Goal: Task Accomplishment & Management: Use online tool/utility

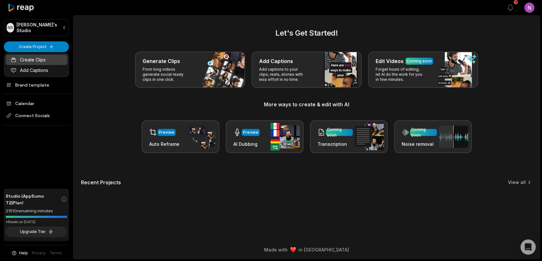
click at [35, 58] on link "Create Clips" at bounding box center [36, 59] width 62 height 10
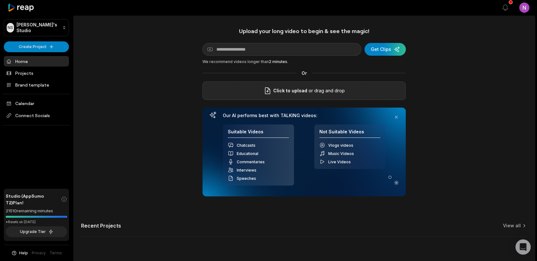
click at [294, 90] on span "Click to upload" at bounding box center [290, 91] width 34 height 8
click at [0, 0] on input "Click to upload" at bounding box center [0, 0] width 0 height 0
click at [302, 91] on span "Click to upload" at bounding box center [290, 91] width 34 height 8
click at [0, 0] on input "Click to upload" at bounding box center [0, 0] width 0 height 0
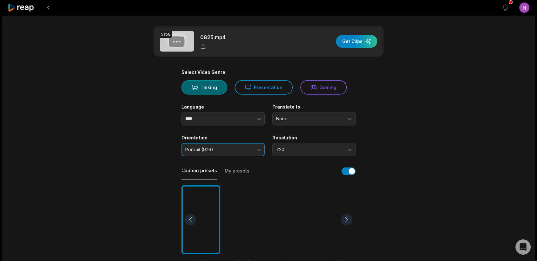
click at [229, 154] on button "Portrait (9:16)" at bounding box center [222, 149] width 83 height 13
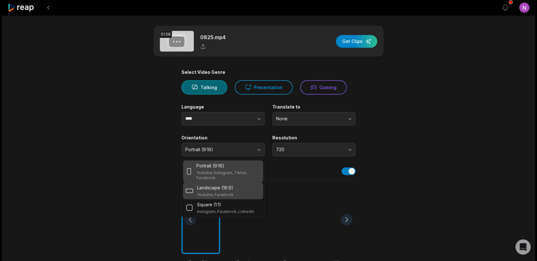
click at [211, 189] on p "Landscape (16:9)" at bounding box center [215, 187] width 36 height 7
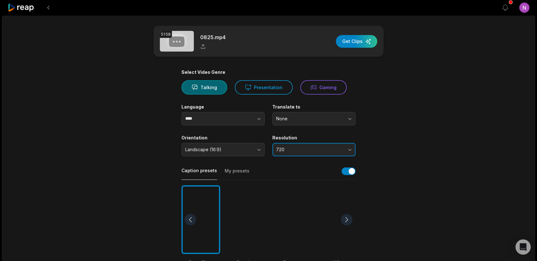
click at [301, 154] on button "720" at bounding box center [313, 149] width 83 height 13
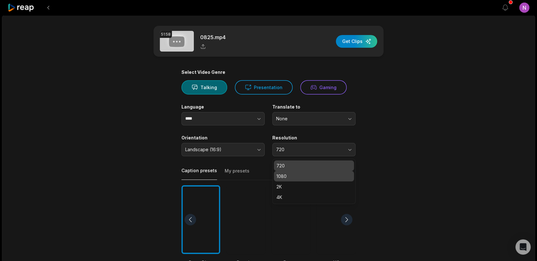
click at [284, 180] on div "1080" at bounding box center [314, 176] width 80 height 10
click at [400, 172] on main "51:58 0825.mp4 Get Clips Select Video Genre Talking Presentation Gaming Languag…" at bounding box center [269, 219] width 308 height 386
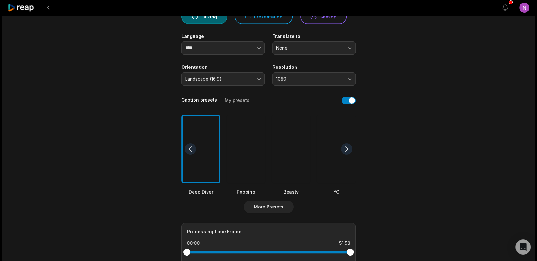
scroll to position [35, 0]
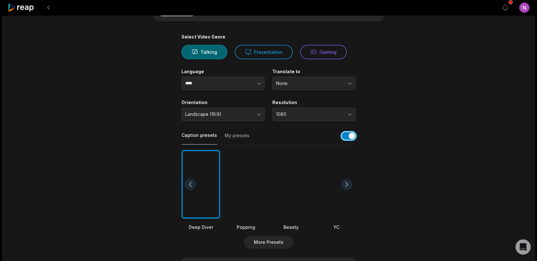
click at [346, 138] on button "button" at bounding box center [349, 136] width 14 height 8
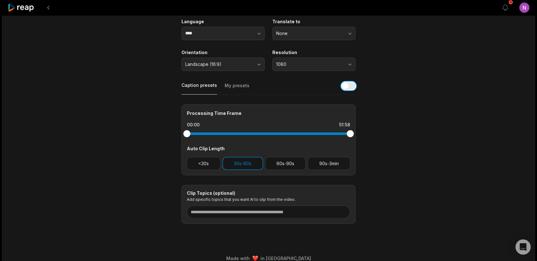
scroll to position [93, 0]
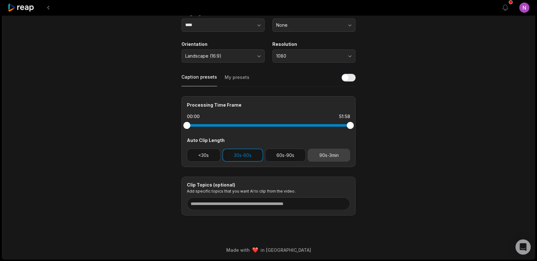
click at [335, 160] on button "90s-3min" at bounding box center [329, 154] width 43 height 13
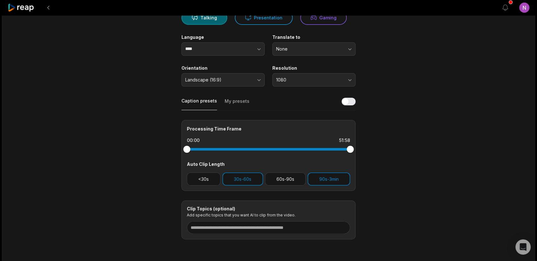
scroll to position [71, 0]
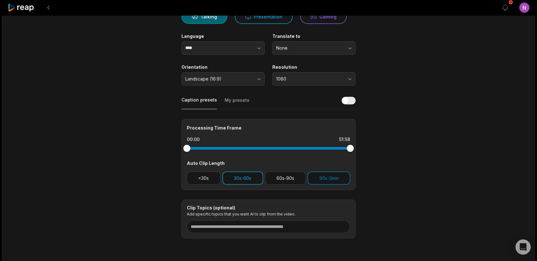
click at [240, 176] on button "30s-60s" at bounding box center [242, 177] width 41 height 13
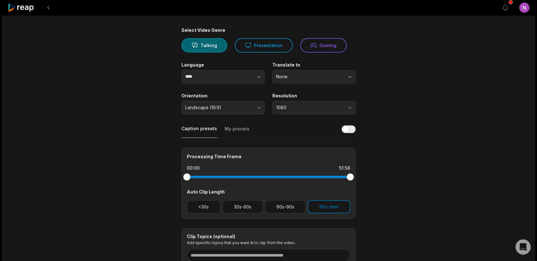
scroll to position [0, 0]
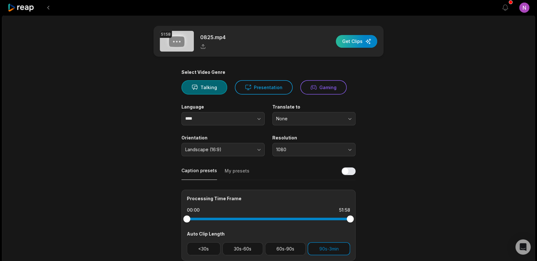
click at [352, 45] on div "button" at bounding box center [356, 41] width 41 height 13
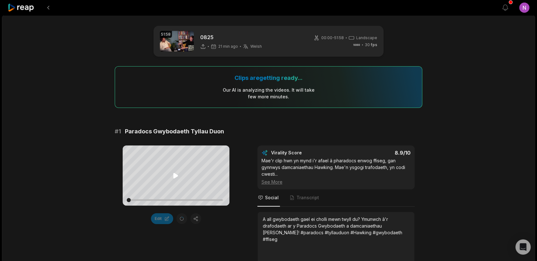
click at [174, 175] on icon at bounding box center [175, 175] width 5 height 5
click at [176, 175] on icon at bounding box center [176, 176] width 8 height 8
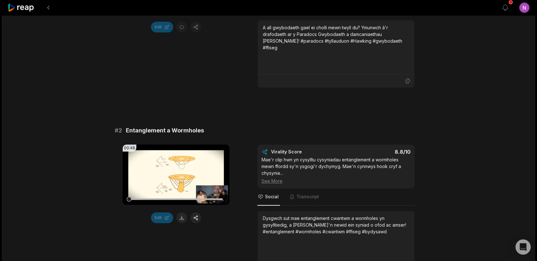
scroll to position [212, 0]
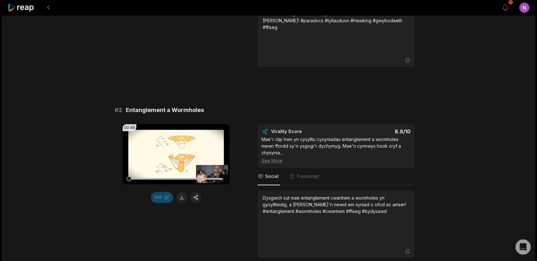
click at [174, 153] on icon at bounding box center [175, 153] width 5 height 5
click at [176, 152] on icon at bounding box center [176, 154] width 8 height 8
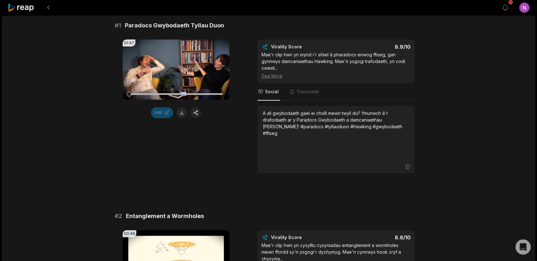
scroll to position [71, 0]
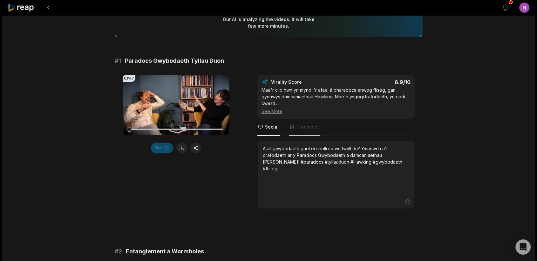
click at [313, 127] on span "Transcript" at bounding box center [307, 127] width 23 height 6
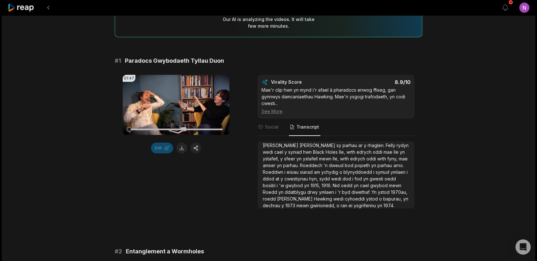
scroll to position [0, 0]
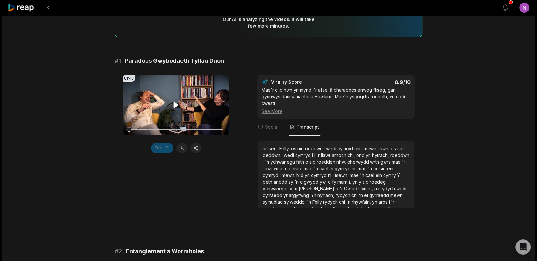
click at [176, 103] on icon at bounding box center [176, 105] width 8 height 8
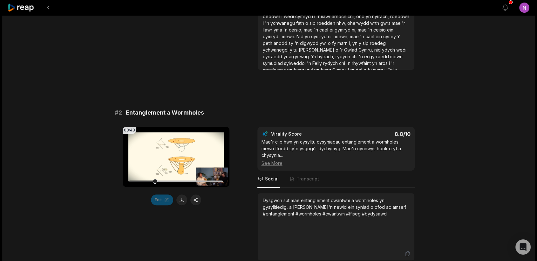
scroll to position [212, 0]
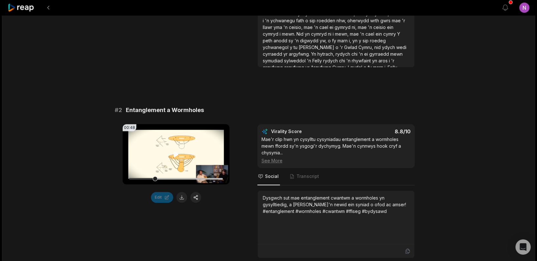
click at [176, 152] on icon at bounding box center [176, 154] width 8 height 8
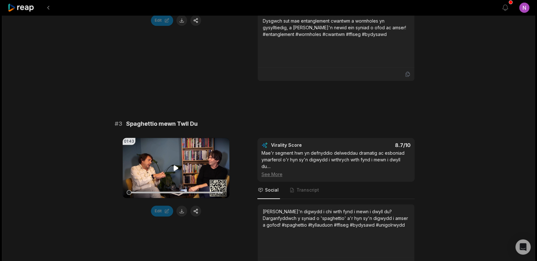
click at [171, 171] on video "Your browser does not support mp4 format." at bounding box center [176, 168] width 107 height 60
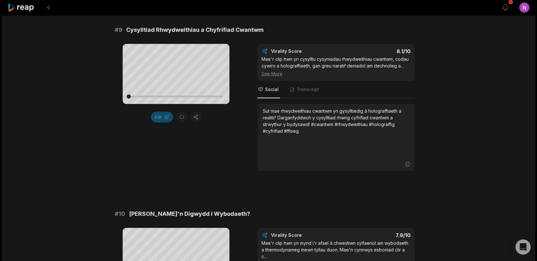
scroll to position [1785, 0]
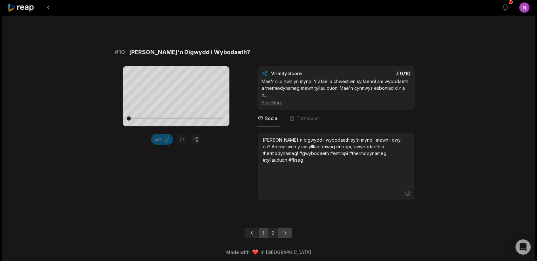
click at [287, 230] on icon "Next page" at bounding box center [285, 232] width 6 height 6
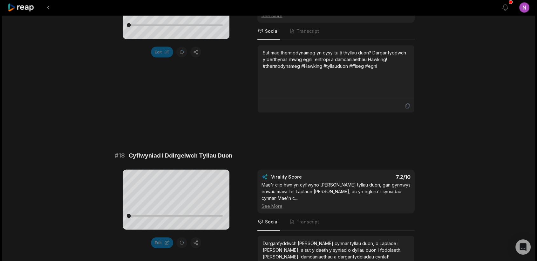
scroll to position [1362, 0]
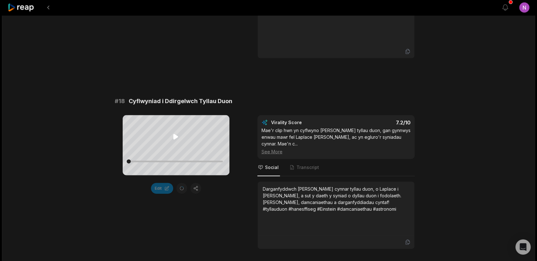
click at [175, 135] on icon at bounding box center [175, 136] width 5 height 5
click at [182, 161] on div at bounding box center [176, 161] width 94 height 2
click at [203, 162] on div at bounding box center [176, 161] width 94 height 2
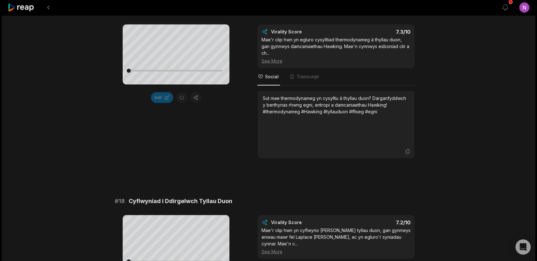
scroll to position [1221, 0]
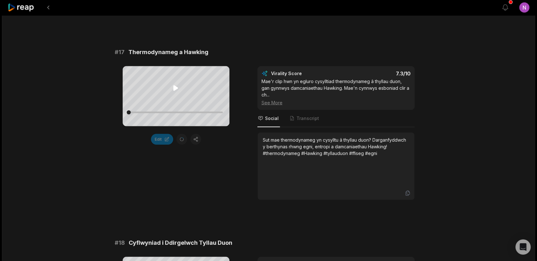
click at [176, 87] on icon at bounding box center [175, 87] width 5 height 5
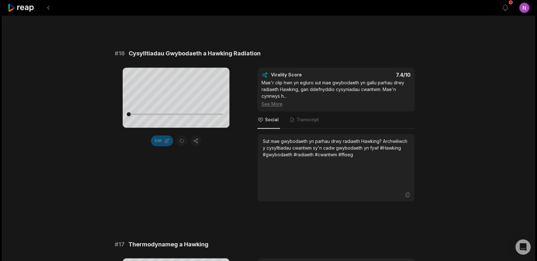
scroll to position [974, 0]
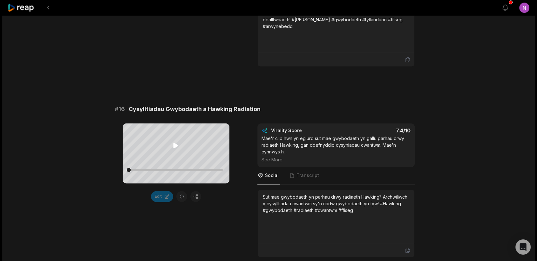
click at [176, 142] on icon at bounding box center [176, 145] width 8 height 8
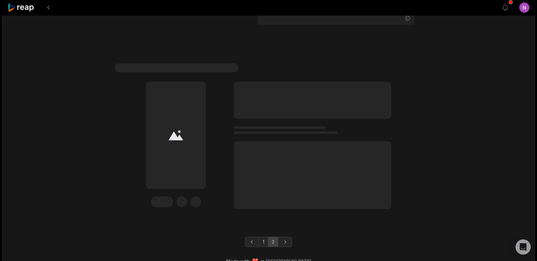
scroll to position [1962, 0]
click at [262, 234] on link "1" at bounding box center [264, 239] width 10 height 10
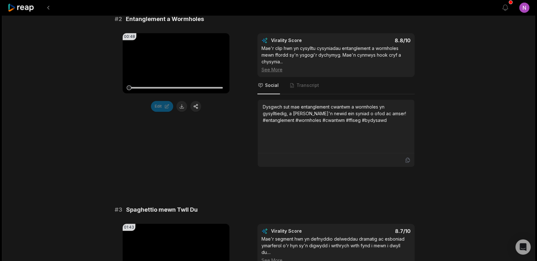
scroll to position [161, 0]
